Goal: Subscribe to service/newsletter

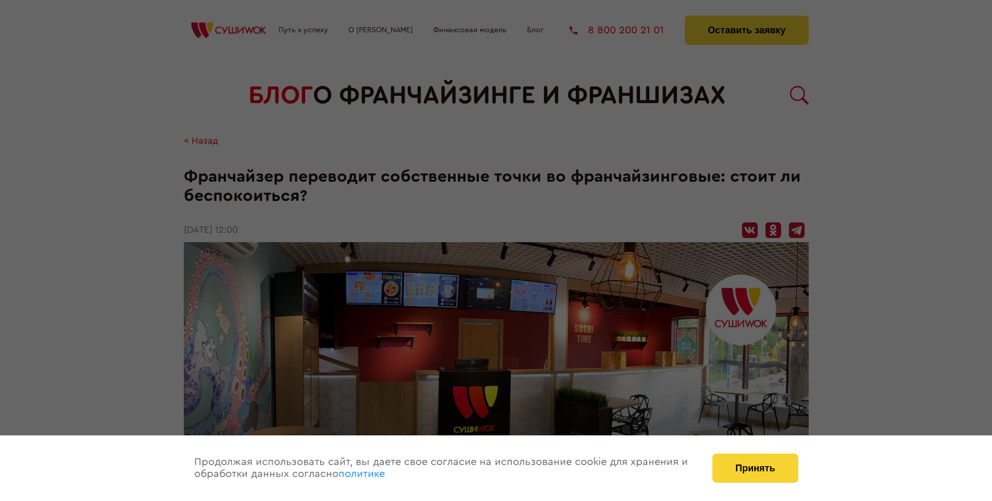
scroll to position [1272, 0]
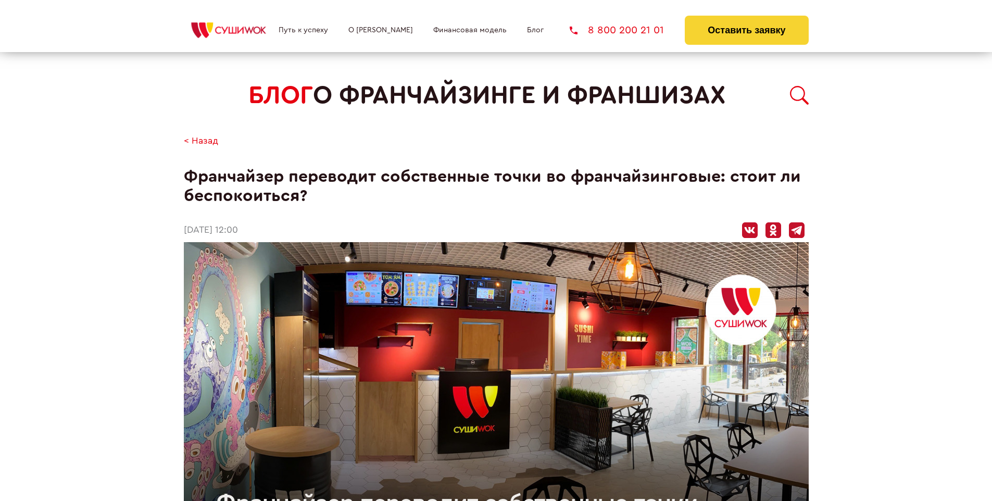
scroll to position [1272, 0]
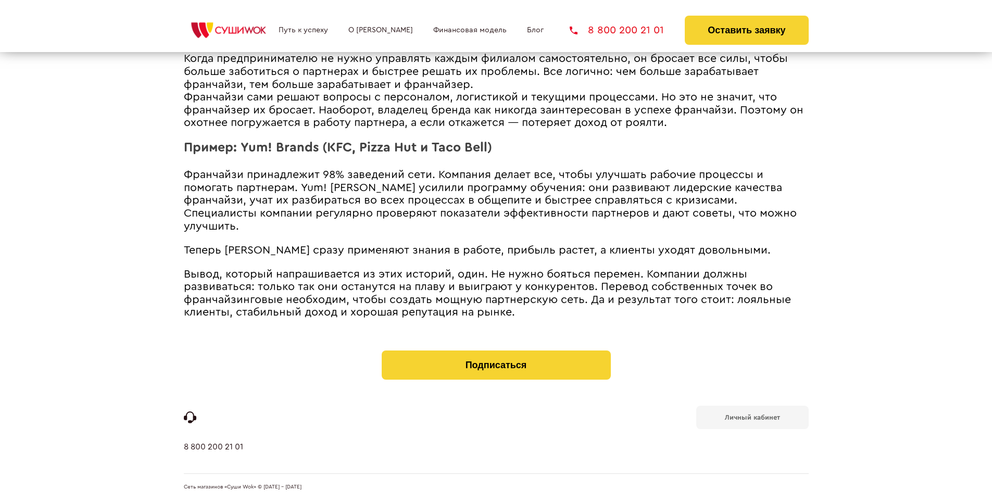
click at [752, 417] on b "Личный кабинет" at bounding box center [752, 417] width 55 height 7
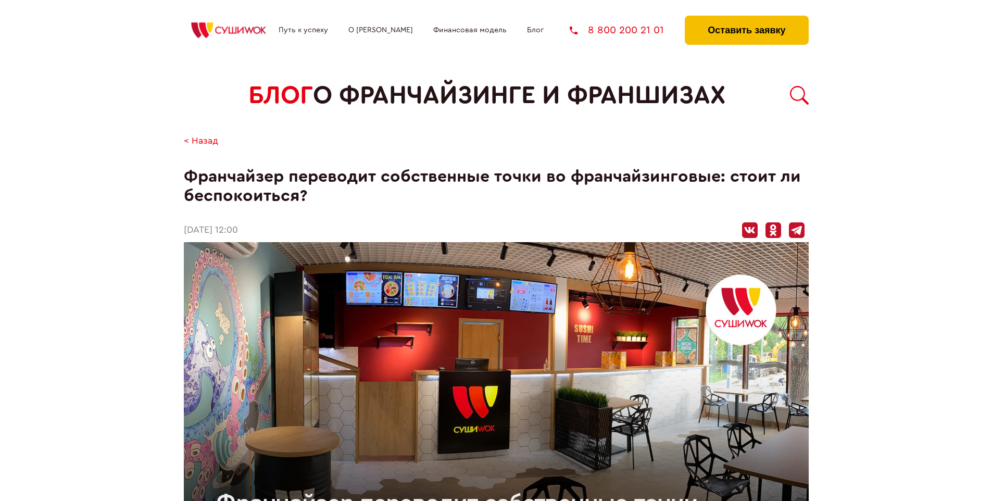
click at [746, 18] on button "Оставить заявку" at bounding box center [746, 30] width 123 height 29
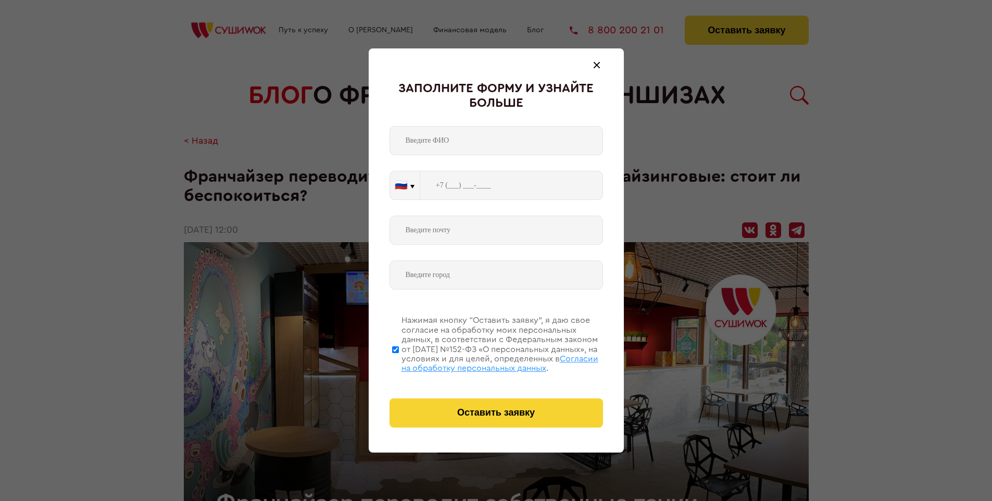
click at [483, 362] on span "Согласии на обработку персональных данных" at bounding box center [499, 364] width 197 height 18
click at [399, 362] on input "Нажимая кнопку “Оставить заявку”, я даю свое согласие на обработку моих персона…" at bounding box center [395, 349] width 7 height 83
checkbox input "false"
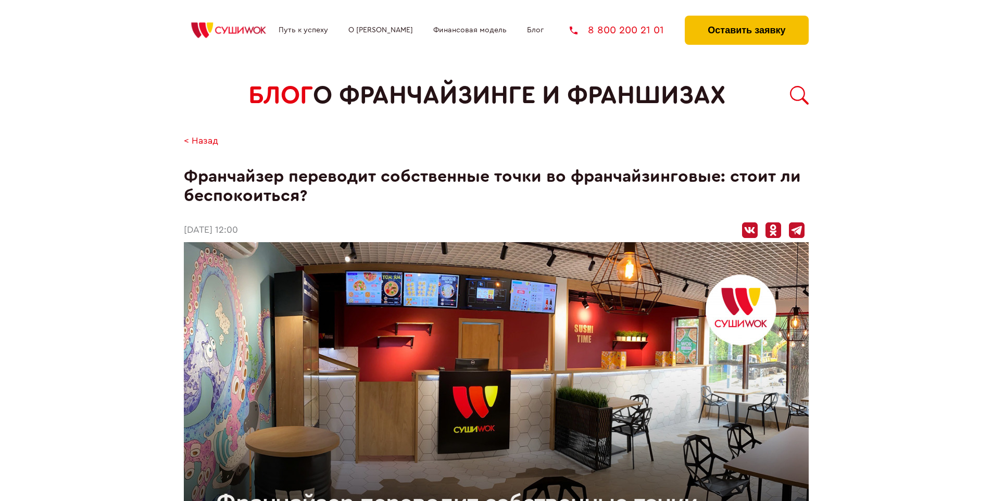
click at [746, 18] on button "Оставить заявку" at bounding box center [746, 30] width 123 height 29
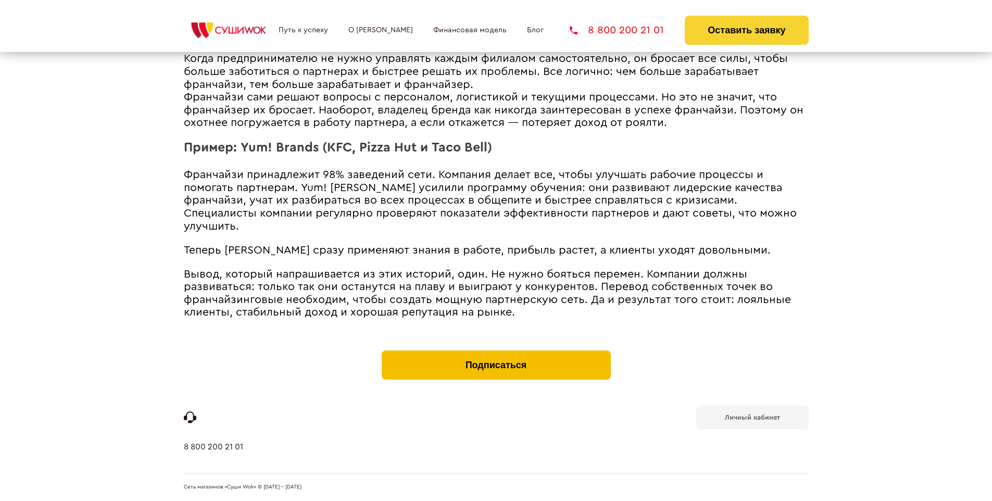
click at [496, 353] on button "Подписаться" at bounding box center [496, 364] width 229 height 29
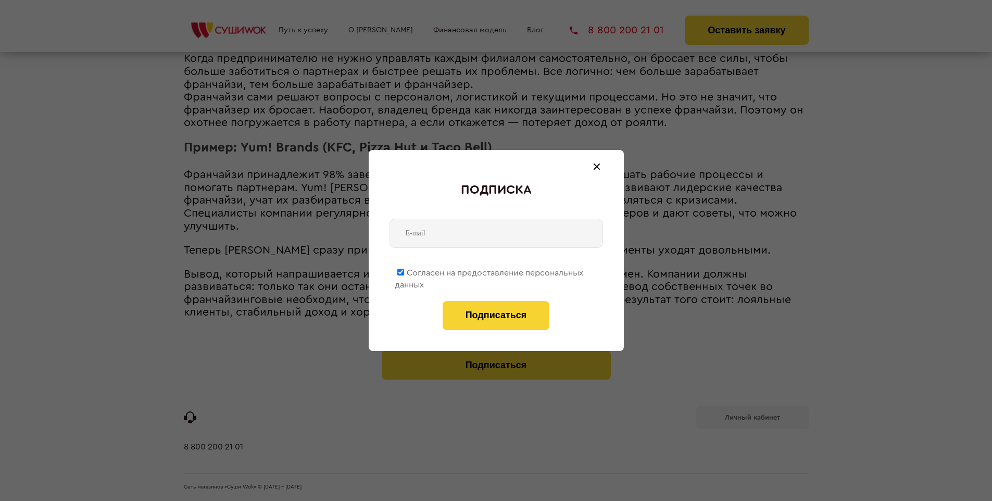
click at [490, 271] on span "Согласен на предоставление персональных данных" at bounding box center [489, 279] width 189 height 20
click at [404, 271] on input "Согласен на предоставление персональных данных" at bounding box center [400, 272] width 7 height 7
checkbox input "false"
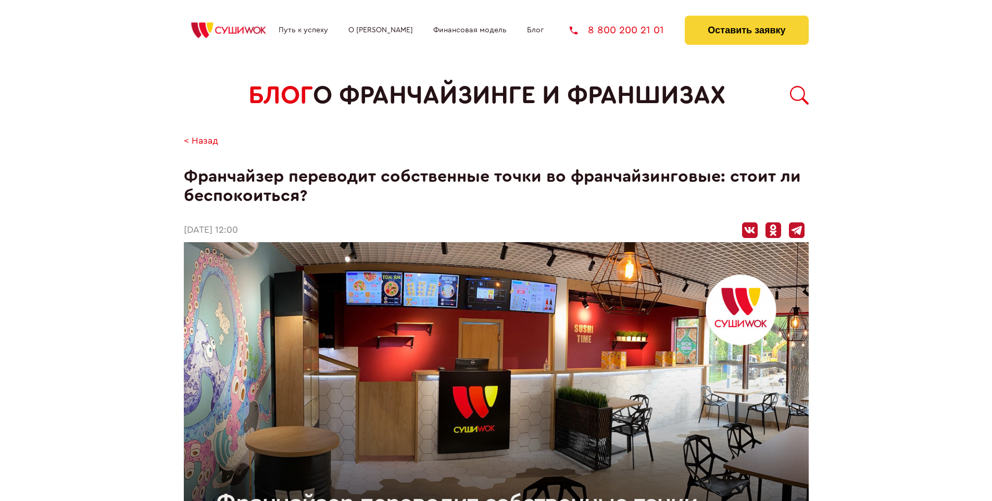
scroll to position [1272, 0]
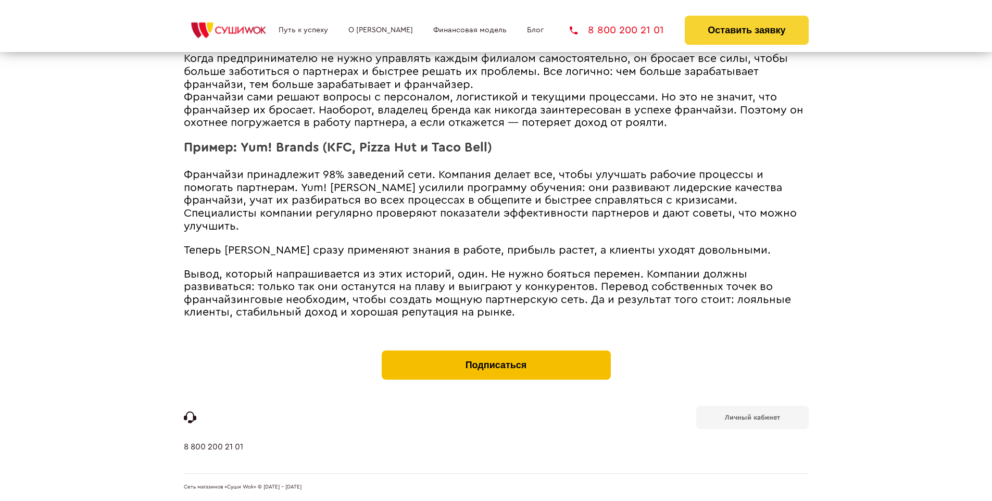
click at [496, 353] on button "Подписаться" at bounding box center [496, 364] width 229 height 29
